Goal: Transaction & Acquisition: Purchase product/service

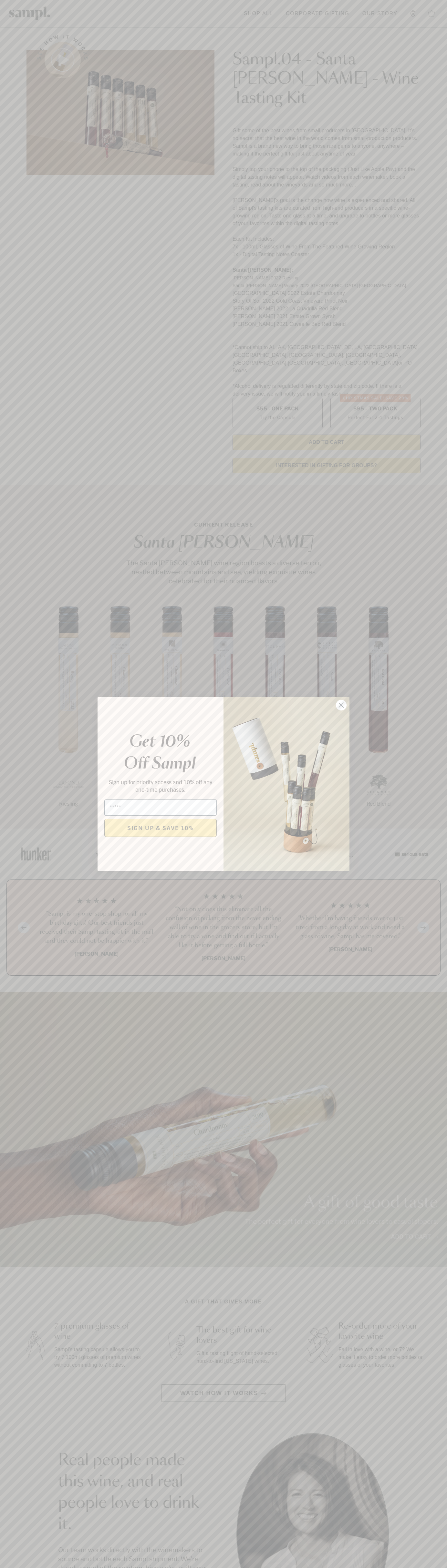
click at [341, 705] on icon "Close dialog" at bounding box center [341, 705] width 4 height 4
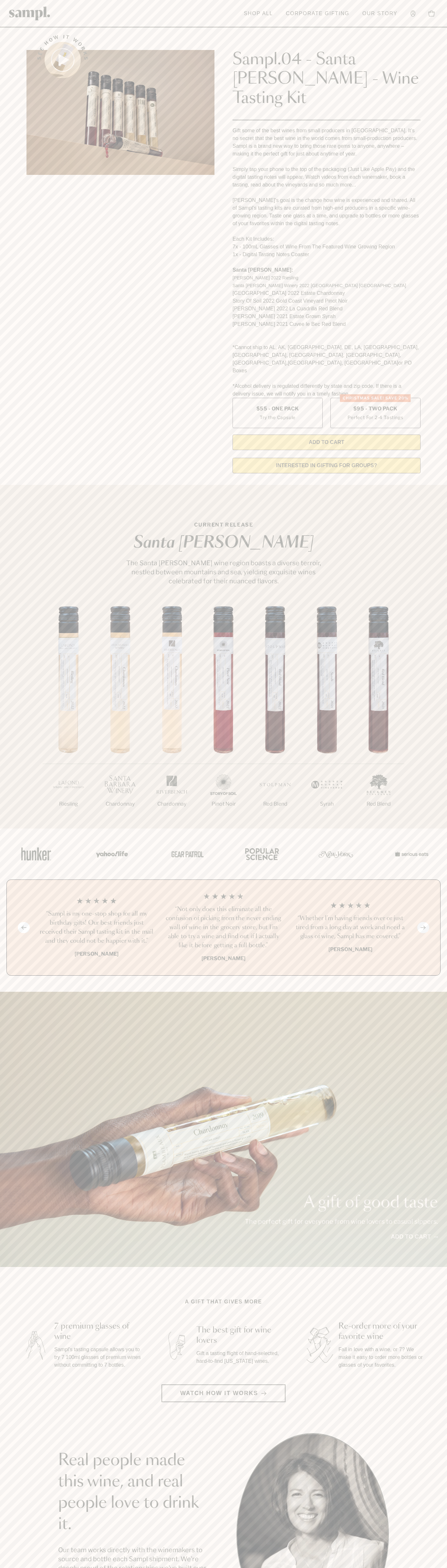
click at [215, 12] on header "Toggle navigation menu Shop All Corporate Gifting Our Story Account Story Shop …" at bounding box center [224, 13] width 447 height 27
click at [440, 275] on section "See how it works Sampl.04 - Santa [PERSON_NAME] - Wine Tasting Kit Gift some of…" at bounding box center [224, 252] width 447 height 453
click at [308, 1567] on html "Skip to main content Toggle navigation menu Shop All Corporate Gifting Our Stor…" at bounding box center [224, 1304] width 447 height 2608
click at [28, 544] on section "CURRENT RELEASE [GEOGRAPHIC_DATA][PERSON_NAME] The [GEOGRAPHIC_DATA][PERSON_NAM…" at bounding box center [224, 657] width 447 height 343
click at [375, 398] on label "Christmas SALE! Save 20% $95 - Two Pack Perfect For 2-4 Tastings" at bounding box center [375, 413] width 90 height 30
